Goal: Task Accomplishment & Management: Manage account settings

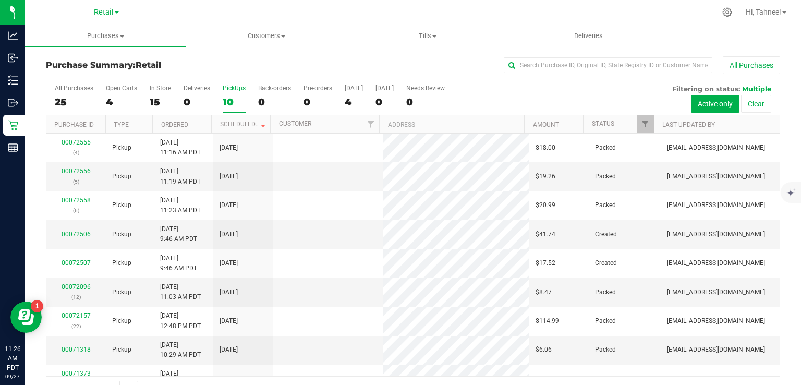
click at [235, 99] on div "10" at bounding box center [234, 102] width 23 height 12
click at [0, 0] on input "PickUps 10" at bounding box center [0, 0] width 0 height 0
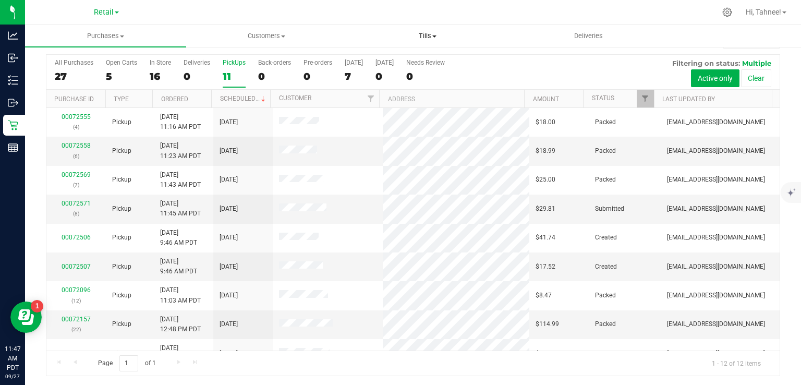
click at [435, 38] on span "Tills" at bounding box center [427, 35] width 160 height 9
click at [392, 60] on span "Manage tills" at bounding box center [382, 62] width 70 height 9
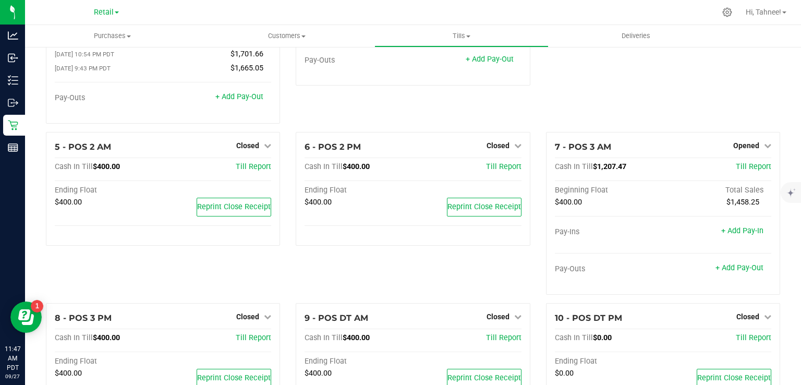
scroll to position [186, 0]
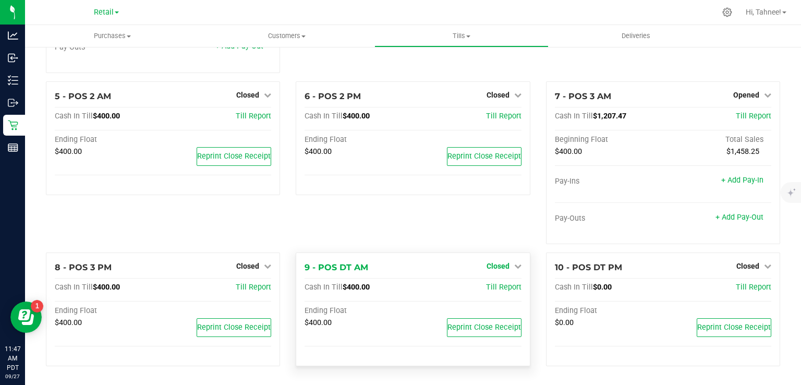
click at [494, 265] on span "Closed" at bounding box center [498, 266] width 23 height 8
click at [492, 290] on link "Open Till" at bounding box center [498, 287] width 28 height 8
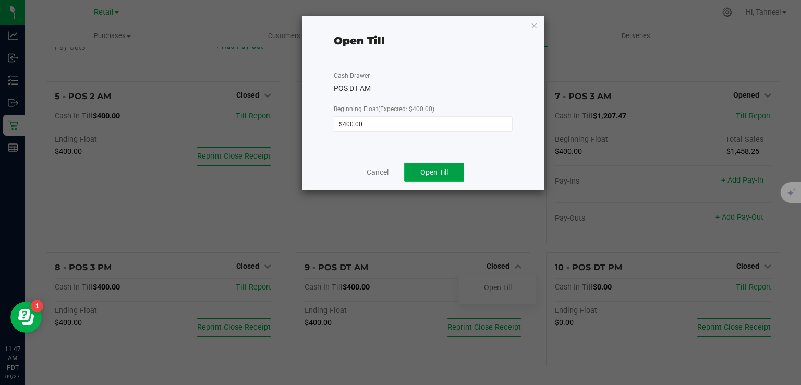
click at [443, 173] on span "Open Till" at bounding box center [434, 172] width 28 height 8
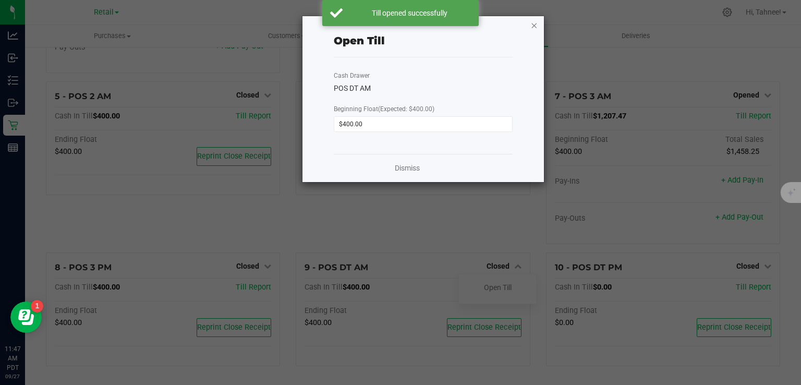
click at [533, 28] on icon "button" at bounding box center [534, 25] width 7 height 13
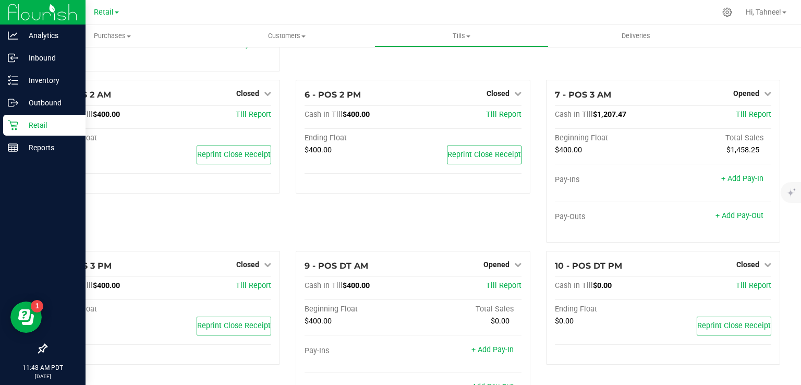
click at [17, 130] on div "Retail" at bounding box center [44, 125] width 82 height 21
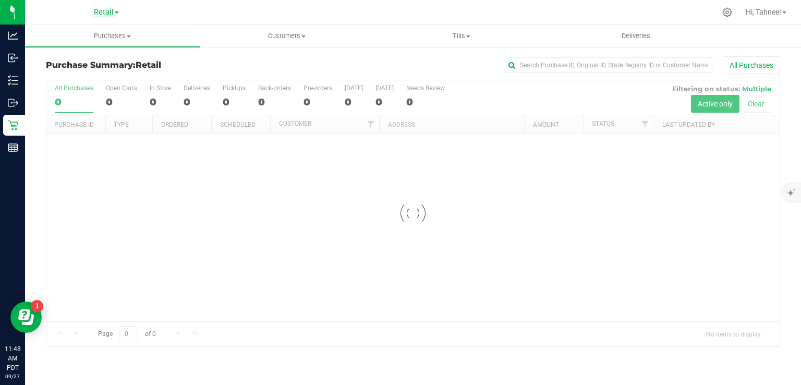
click at [111, 13] on span "Retail" at bounding box center [104, 12] width 20 height 9
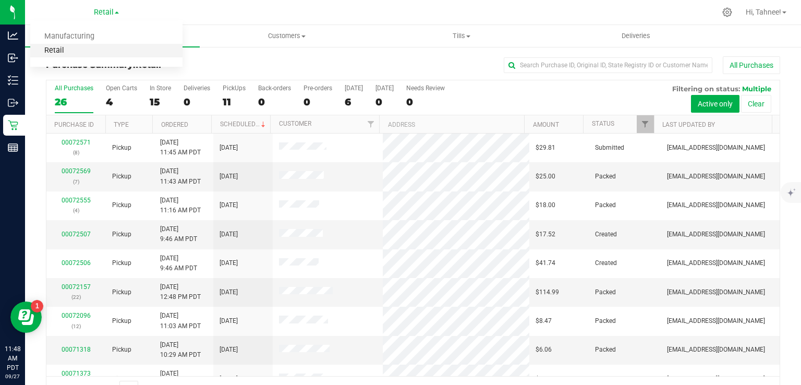
click at [59, 54] on link "Retail" at bounding box center [106, 51] width 152 height 14
click at [266, 90] on div "Back-orders" at bounding box center [274, 87] width 33 height 7
click at [0, 0] on input "Back-orders 0" at bounding box center [0, 0] width 0 height 0
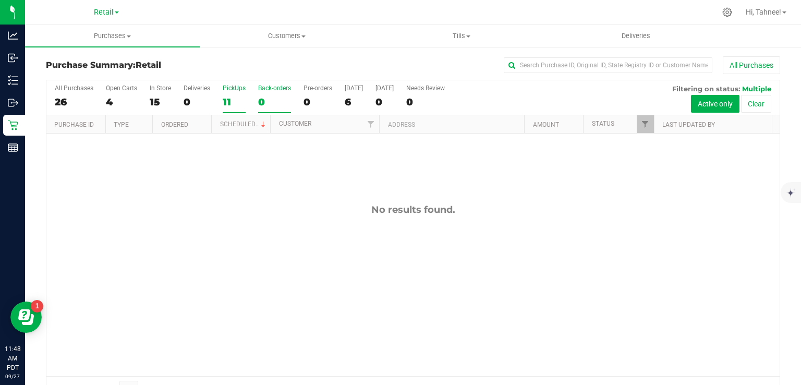
click at [227, 99] on div "11" at bounding box center [234, 102] width 23 height 12
click at [0, 0] on input "PickUps 11" at bounding box center [0, 0] width 0 height 0
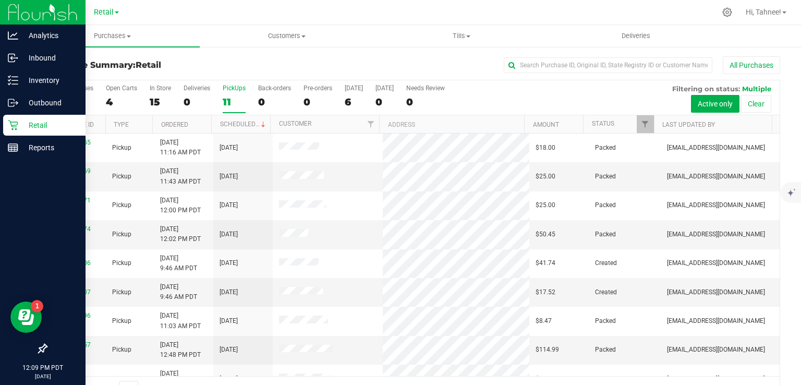
click at [47, 122] on p "Retail" at bounding box center [49, 125] width 63 height 13
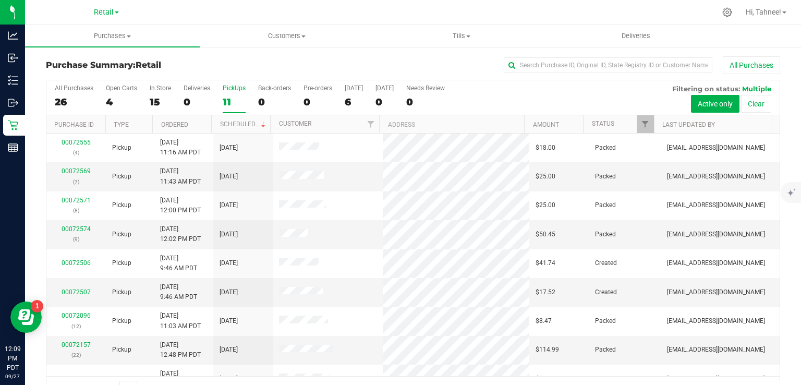
click at [233, 100] on div "11" at bounding box center [234, 102] width 23 height 12
click at [0, 0] on input "PickUps 11" at bounding box center [0, 0] width 0 height 0
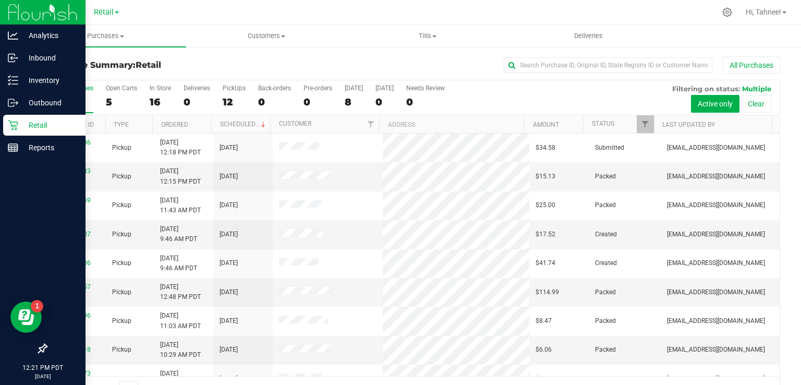
click at [15, 126] on icon at bounding box center [13, 125] width 10 height 10
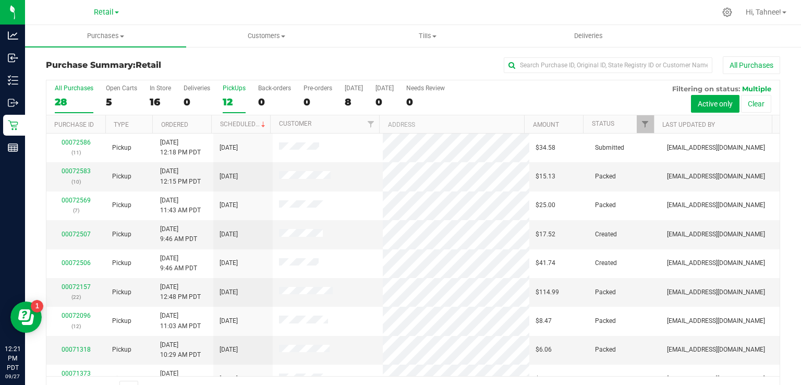
click at [229, 96] on div "12" at bounding box center [234, 102] width 23 height 12
click at [0, 0] on input "PickUps 12" at bounding box center [0, 0] width 0 height 0
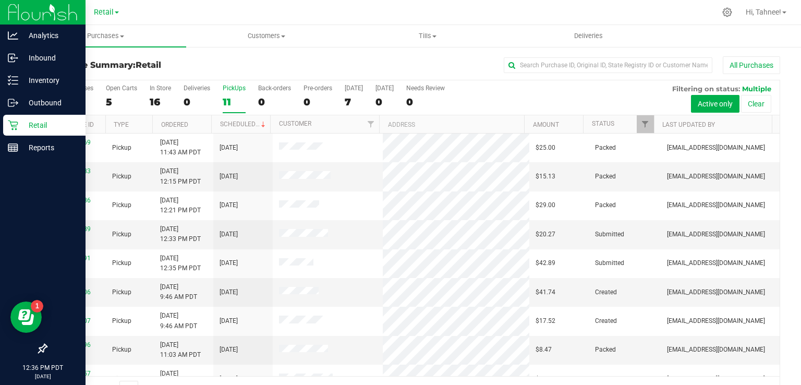
click at [59, 124] on p "Retail" at bounding box center [49, 125] width 63 height 13
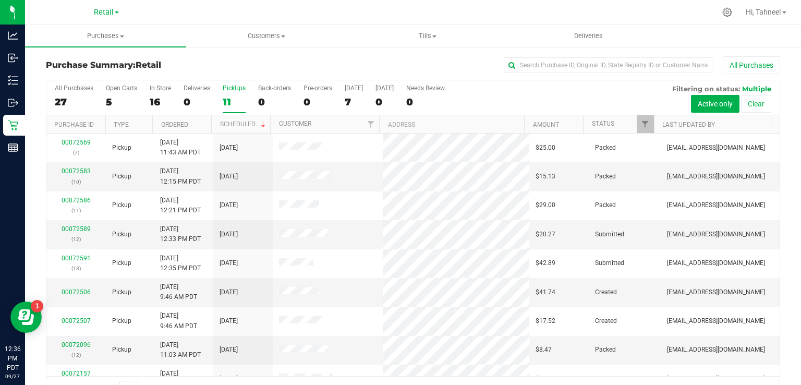
click at [230, 100] on div "11" at bounding box center [234, 102] width 23 height 12
click at [0, 0] on input "PickUps 11" at bounding box center [0, 0] width 0 height 0
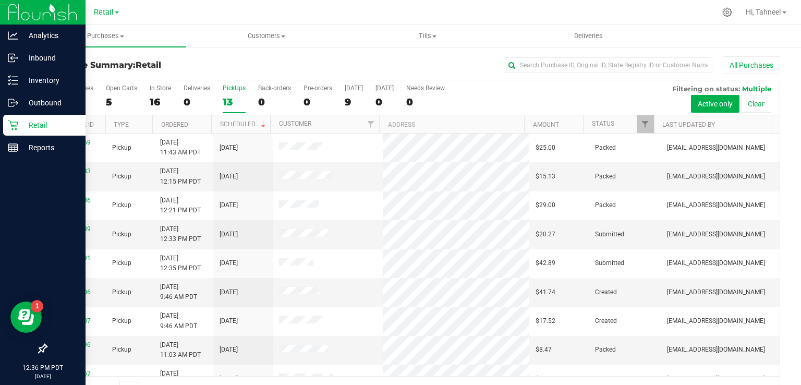
click at [21, 129] on p "Retail" at bounding box center [49, 125] width 63 height 13
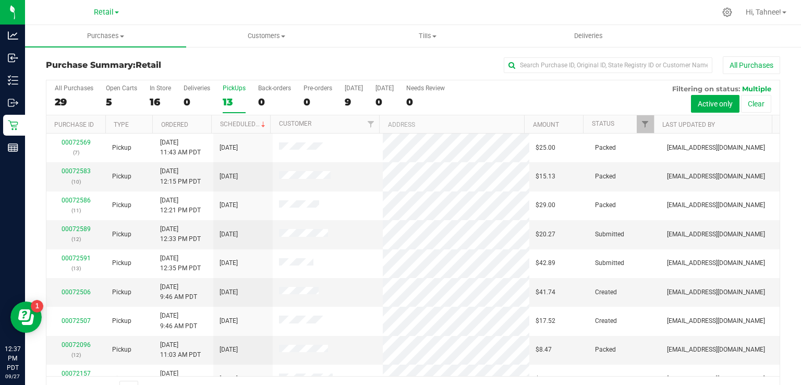
click at [229, 107] on div "13" at bounding box center [234, 102] width 23 height 12
click at [0, 0] on input "PickUps 13" at bounding box center [0, 0] width 0 height 0
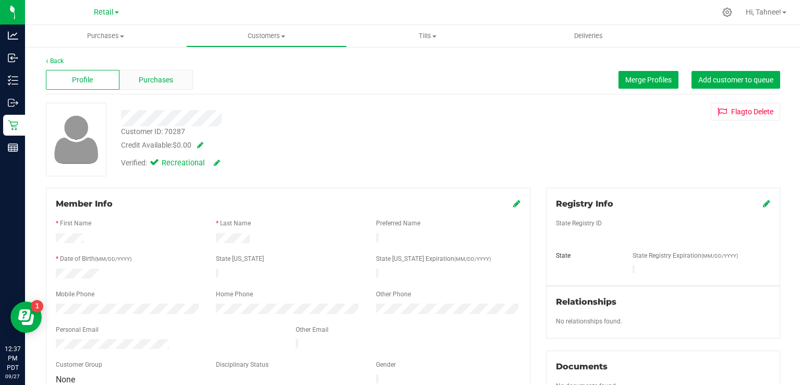
click at [150, 87] on div "Purchases" at bounding box center [156, 80] width 74 height 20
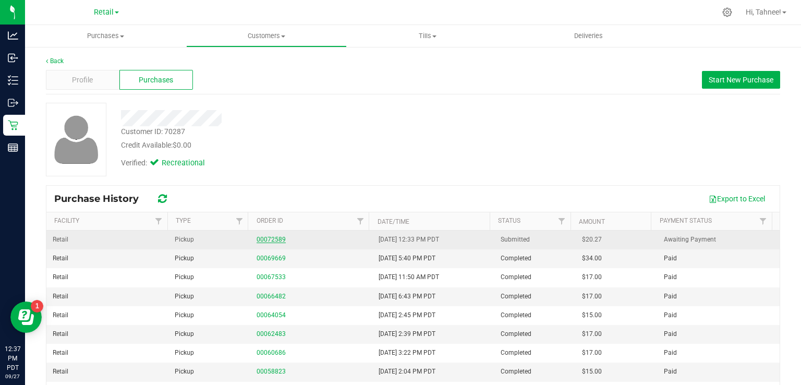
click at [273, 236] on link "00072589" at bounding box center [271, 239] width 29 height 7
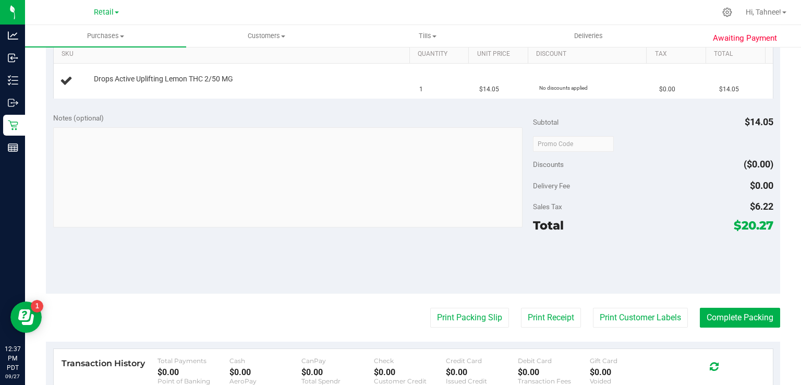
scroll to position [268, 0]
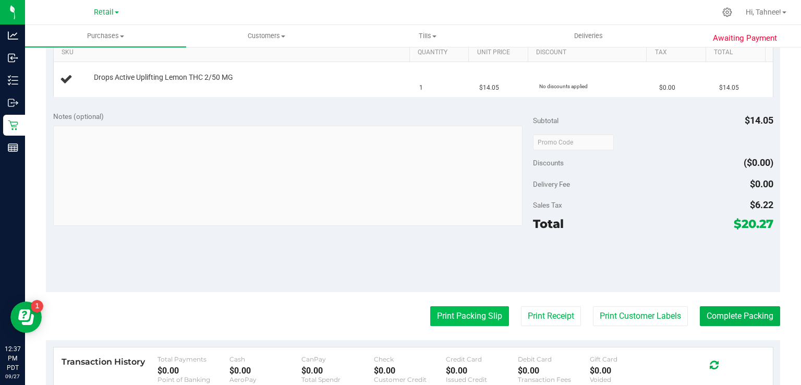
click at [455, 323] on button "Print Packing Slip" at bounding box center [469, 316] width 79 height 20
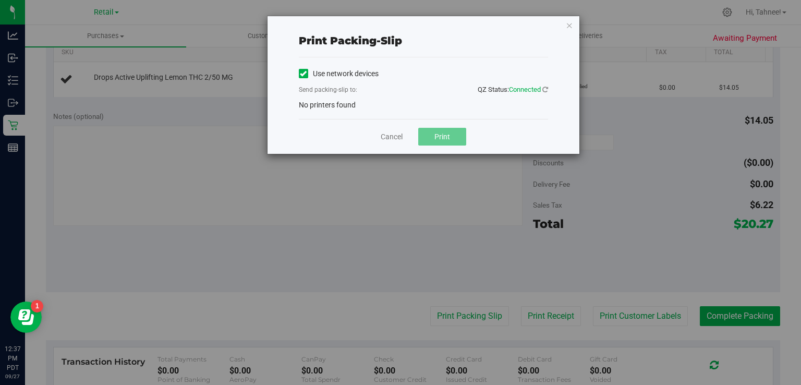
click at [303, 74] on icon at bounding box center [303, 74] width 7 height 0
click at [0, 0] on input "Use network devices" at bounding box center [0, 0] width 0 height 0
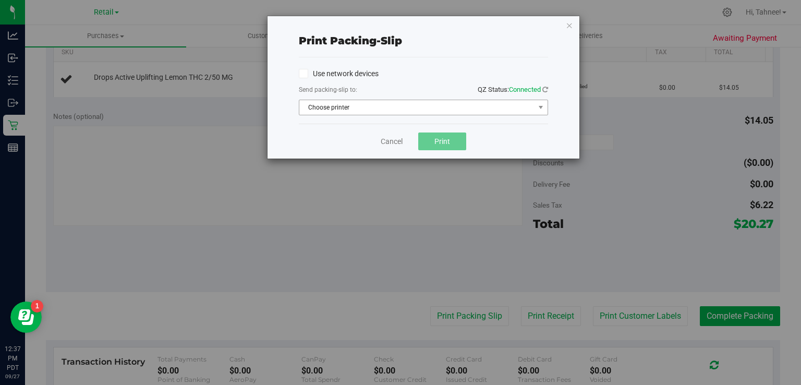
click at [394, 100] on span "Choose printer" at bounding box center [416, 107] width 235 height 15
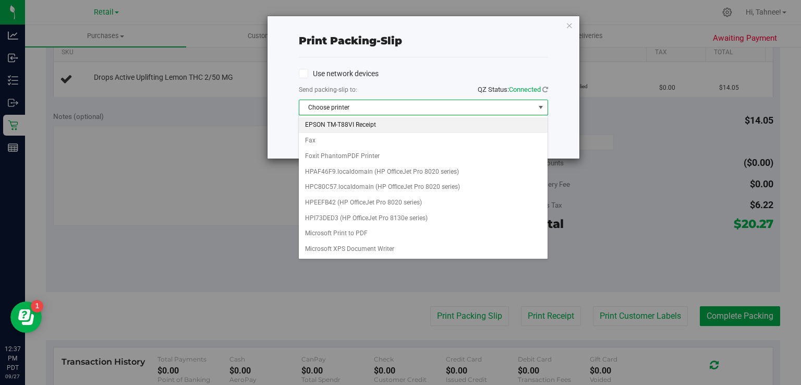
click at [356, 125] on li "EPSON TM-T88VI Receipt" at bounding box center [423, 125] width 248 height 16
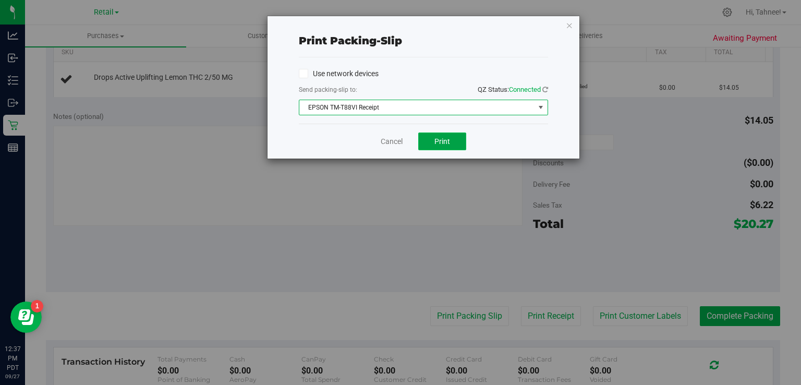
click at [446, 137] on span "Print" at bounding box center [442, 141] width 16 height 8
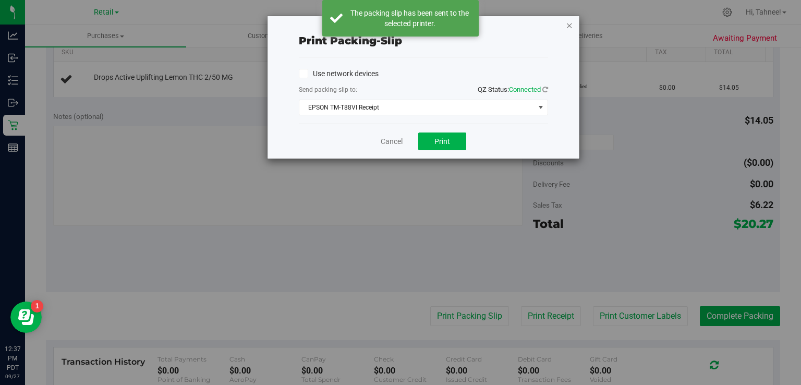
click at [568, 25] on icon "button" at bounding box center [569, 25] width 7 height 13
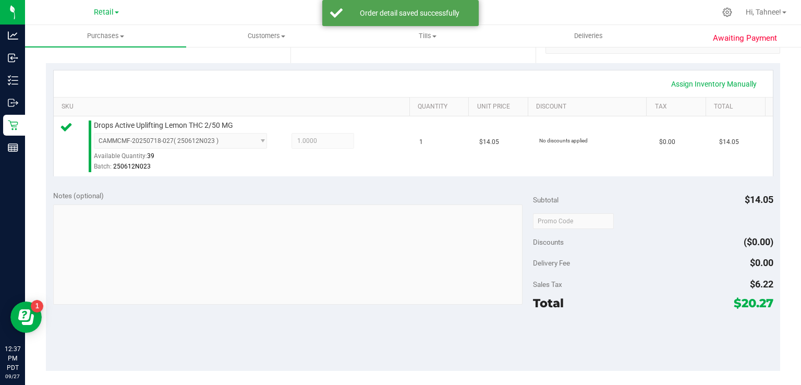
scroll to position [319, 0]
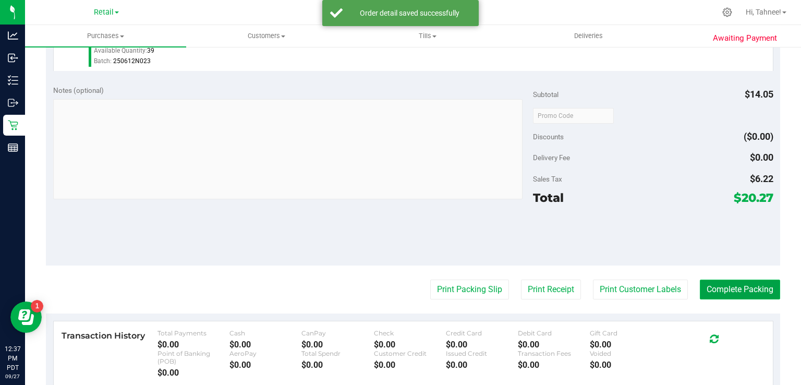
click at [734, 296] on button "Complete Packing" at bounding box center [740, 289] width 80 height 20
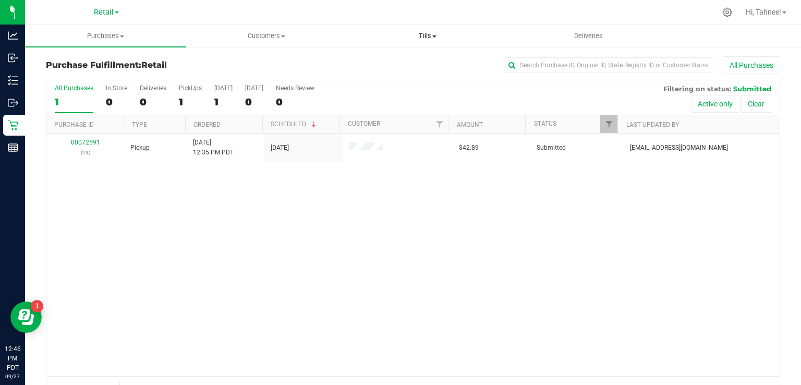
click at [430, 28] on uib-tab-heading "Tills Manage tills Reconcile e-payments" at bounding box center [427, 36] width 160 height 21
click at [389, 59] on span "Manage tills" at bounding box center [382, 62] width 70 height 9
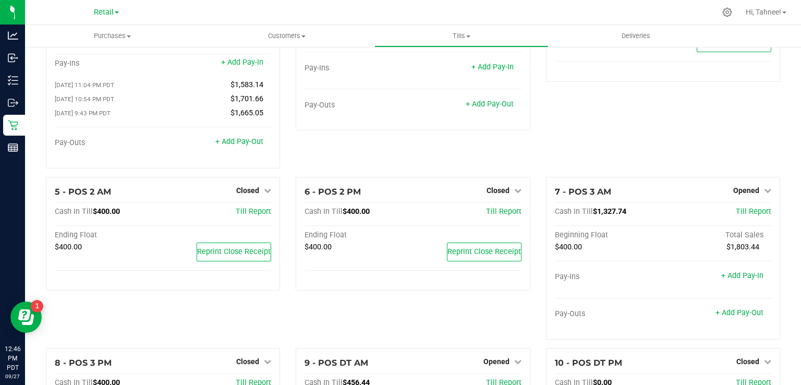
scroll to position [85, 0]
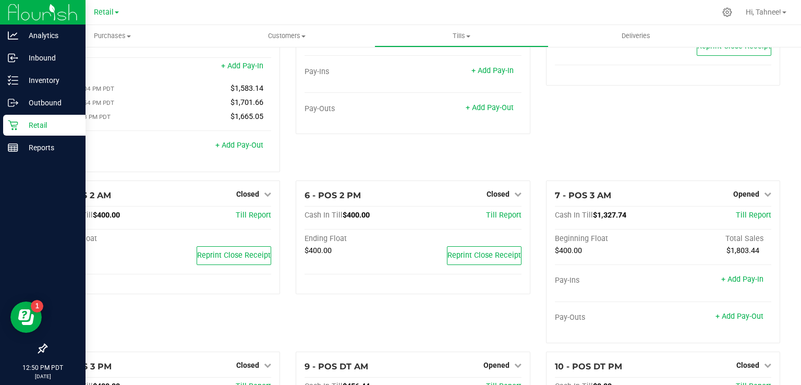
click at [17, 129] on icon at bounding box center [13, 125] width 10 height 10
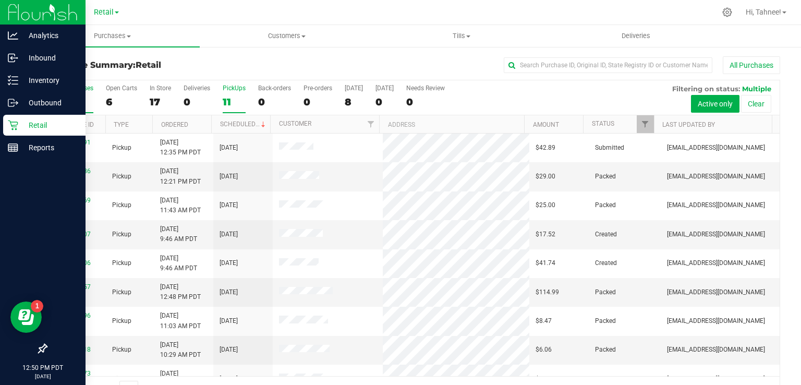
click at [234, 96] on div "11" at bounding box center [234, 102] width 23 height 12
click at [0, 0] on input "PickUps 11" at bounding box center [0, 0] width 0 height 0
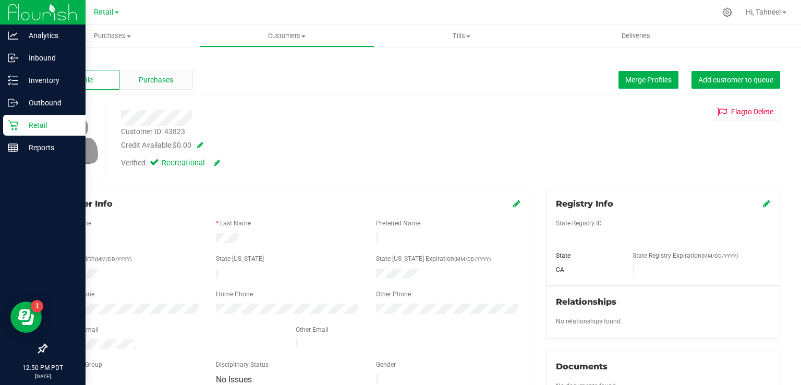
click at [169, 83] on span "Purchases" at bounding box center [156, 80] width 34 height 11
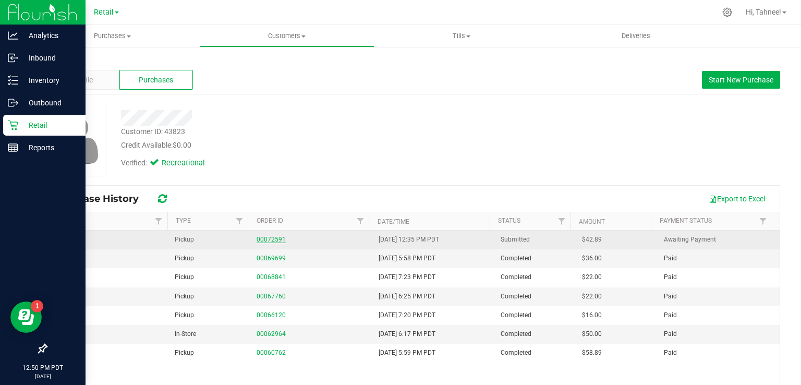
click at [270, 238] on link "00072591" at bounding box center [271, 239] width 29 height 7
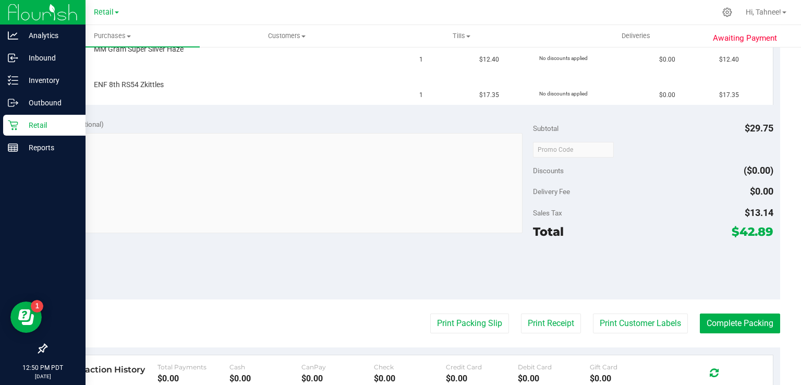
scroll to position [353, 0]
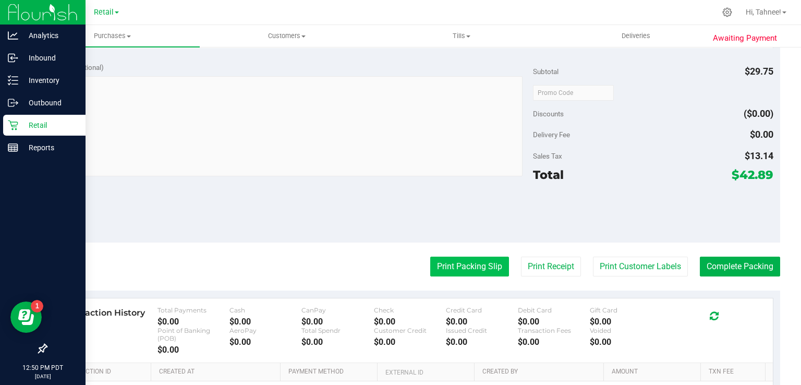
click at [469, 267] on button "Print Packing Slip" at bounding box center [469, 267] width 79 height 20
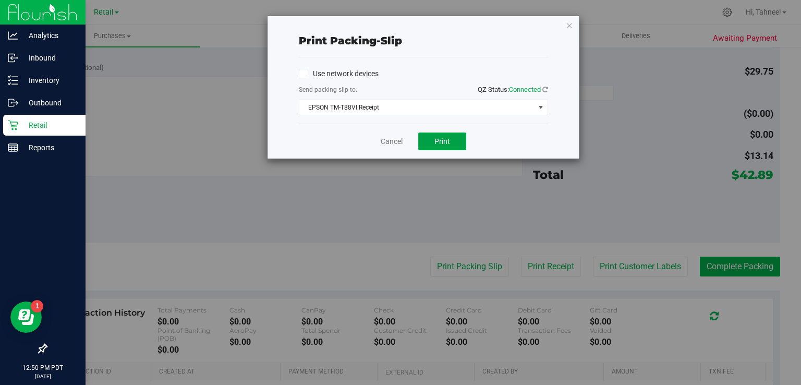
click at [437, 140] on span "Print" at bounding box center [442, 141] width 16 height 8
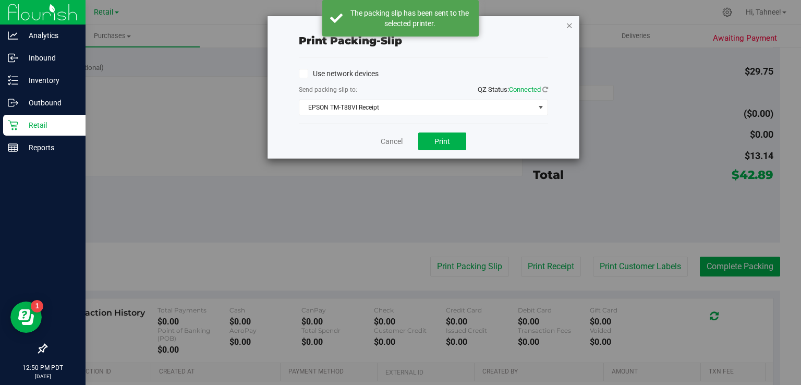
click at [568, 24] on icon "button" at bounding box center [569, 25] width 7 height 13
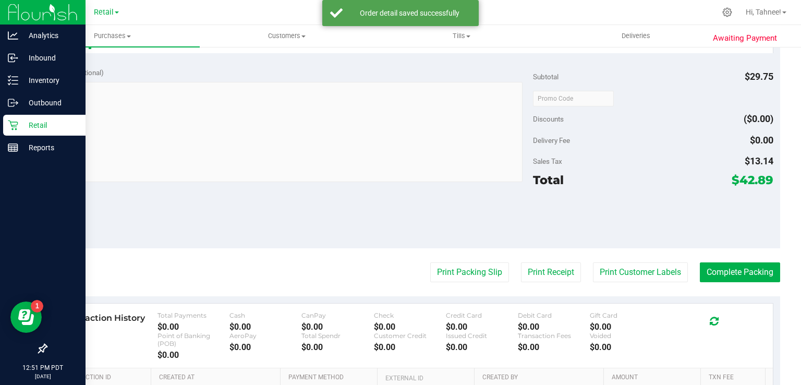
scroll to position [448, 0]
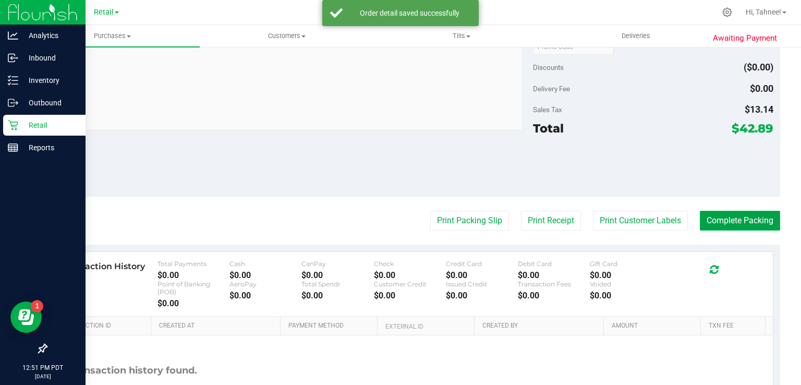
click at [730, 219] on button "Complete Packing" at bounding box center [740, 221] width 80 height 20
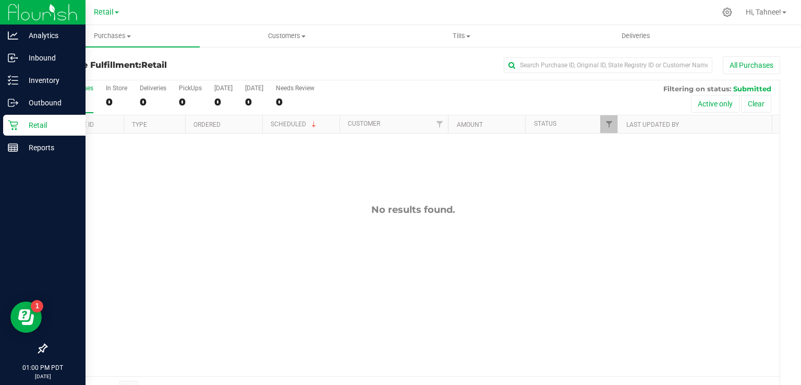
click at [15, 125] on icon at bounding box center [13, 125] width 10 height 10
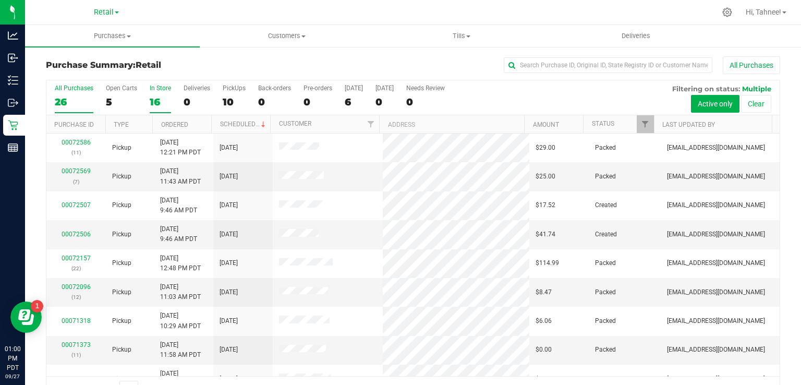
click at [156, 97] on div "16" at bounding box center [160, 102] width 21 height 12
click at [0, 0] on input "In Store 16" at bounding box center [0, 0] width 0 height 0
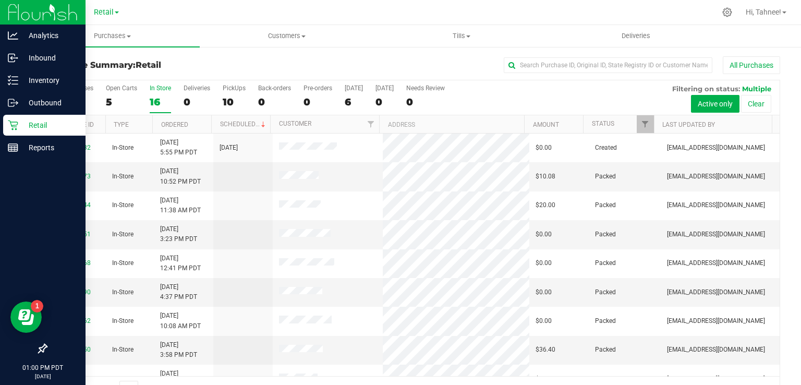
click at [16, 129] on icon at bounding box center [13, 125] width 10 height 10
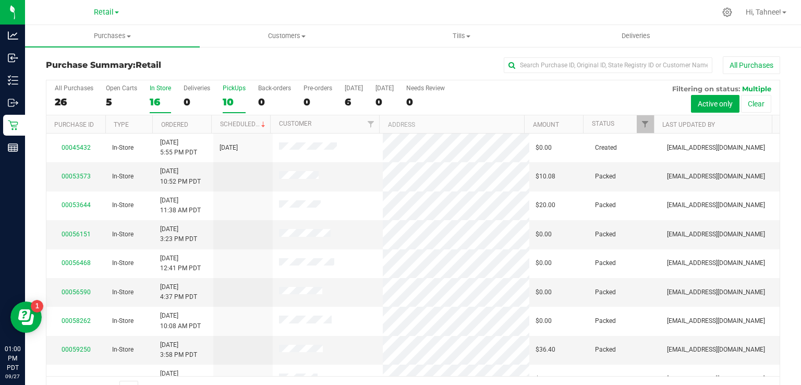
click at [234, 100] on div "10" at bounding box center [234, 102] width 23 height 12
click at [0, 0] on input "PickUps 10" at bounding box center [0, 0] width 0 height 0
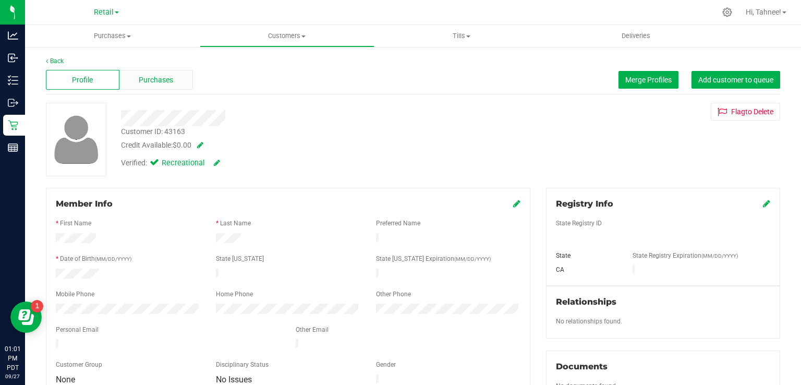
click at [164, 80] on span "Purchases" at bounding box center [156, 80] width 34 height 11
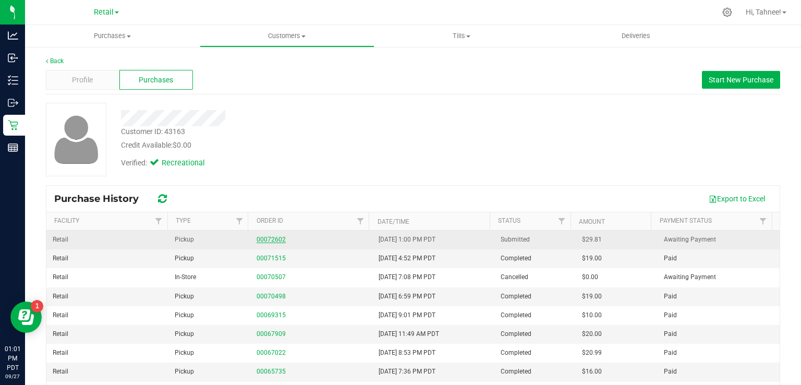
click at [271, 238] on link "00072602" at bounding box center [271, 239] width 29 height 7
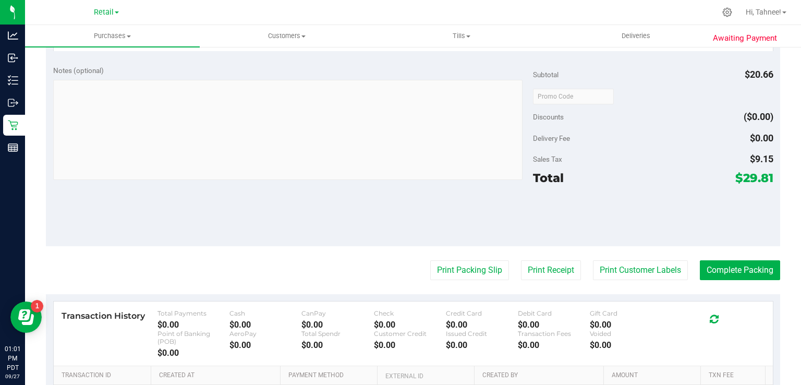
scroll to position [314, 0]
click at [464, 272] on button "Print Packing Slip" at bounding box center [469, 270] width 79 height 20
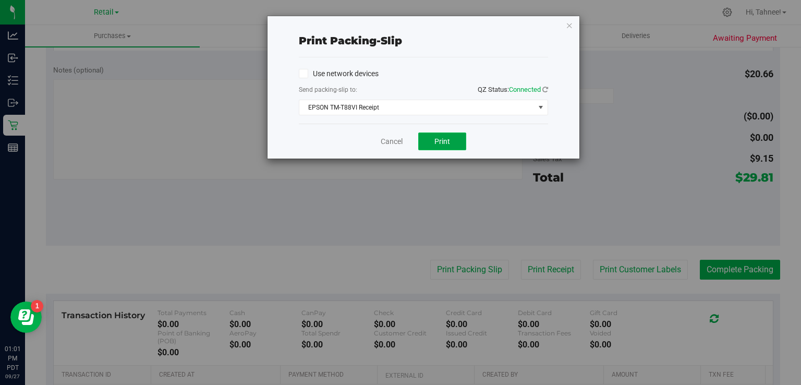
click at [454, 141] on button "Print" at bounding box center [442, 141] width 48 height 18
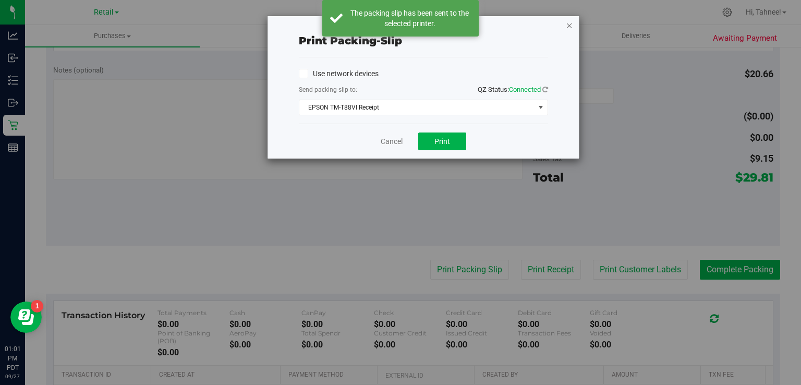
click at [570, 21] on icon "button" at bounding box center [569, 25] width 7 height 13
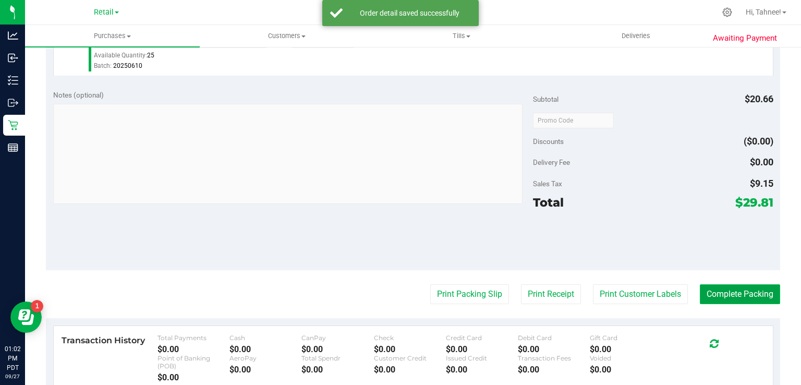
click at [736, 284] on button "Complete Packing" at bounding box center [740, 294] width 80 height 20
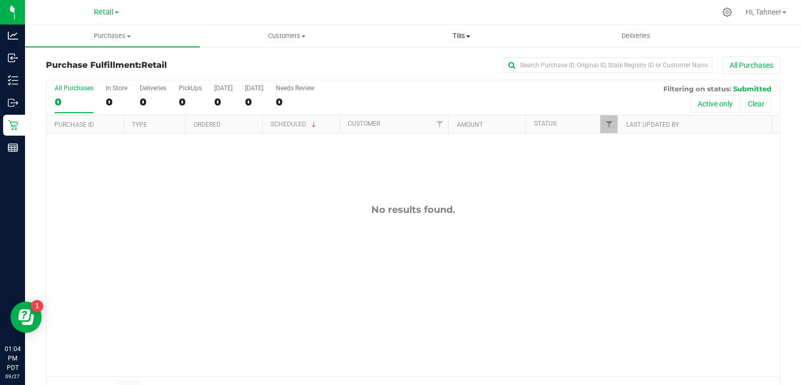
click at [465, 37] on span "Tills" at bounding box center [462, 35] width 174 height 9
click at [415, 62] on span "Manage tills" at bounding box center [409, 62] width 70 height 9
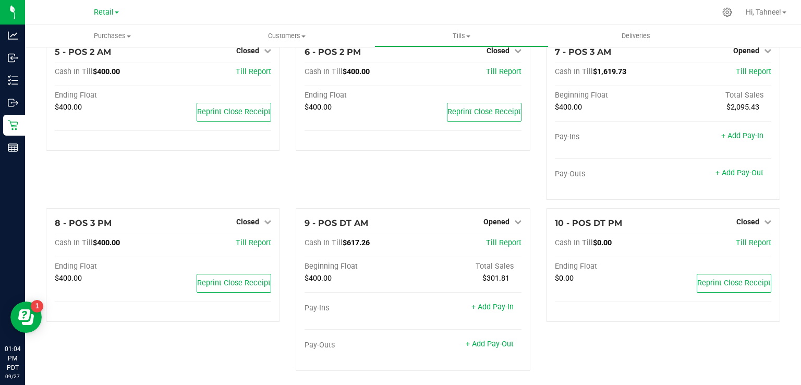
scroll to position [234, 0]
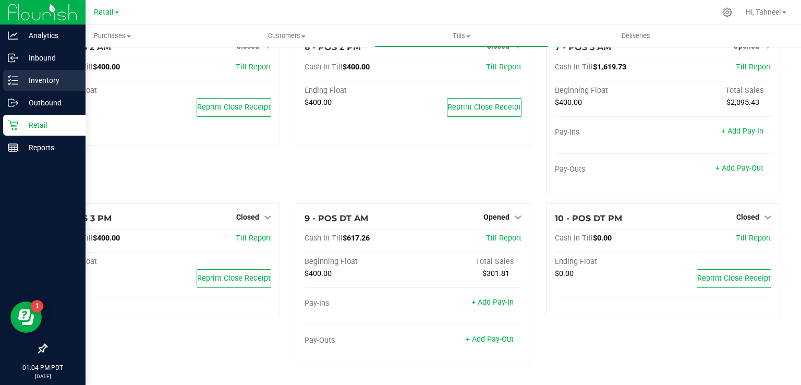
click at [9, 80] on icon at bounding box center [13, 80] width 10 height 10
